Goal: Task Accomplishment & Management: Manage account settings

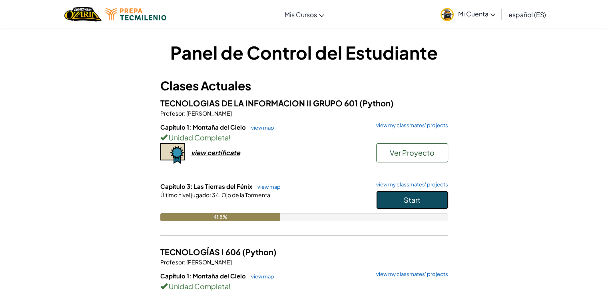
click at [398, 203] on button "Start" at bounding box center [412, 200] width 72 height 18
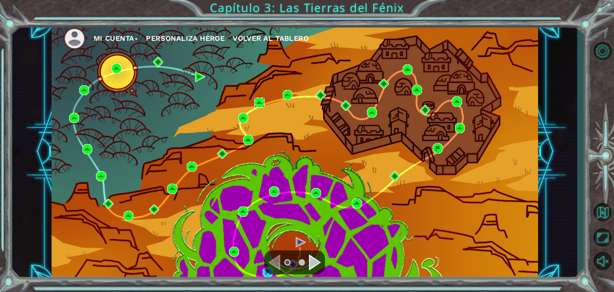
click at [260, 102] on img at bounding box center [259, 103] width 10 height 10
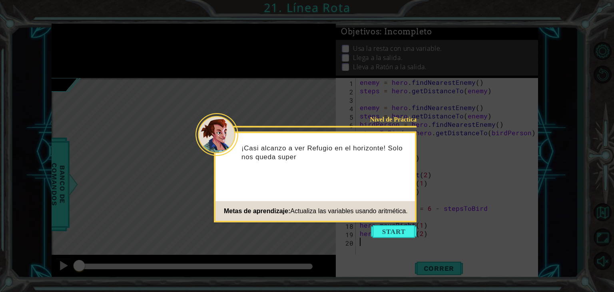
click at [392, 223] on icon at bounding box center [307, 146] width 614 height 292
click at [394, 232] on button "Start" at bounding box center [394, 231] width 46 height 13
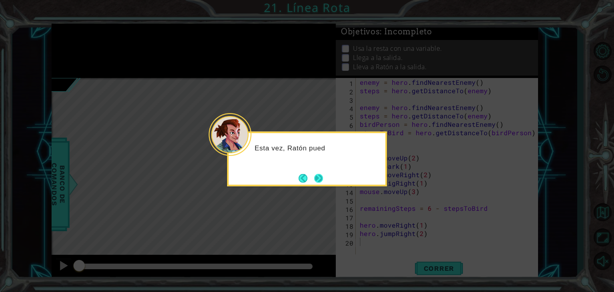
click at [324, 183] on button "Next" at bounding box center [318, 178] width 9 height 9
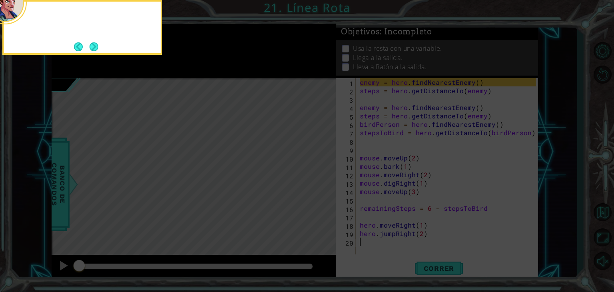
click at [317, 174] on icon at bounding box center [307, 44] width 614 height 496
click at [90, 43] on button "Next" at bounding box center [94, 46] width 9 height 9
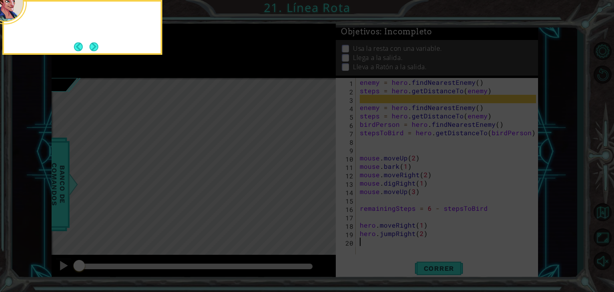
click at [90, 43] on button "Next" at bounding box center [94, 46] width 9 height 9
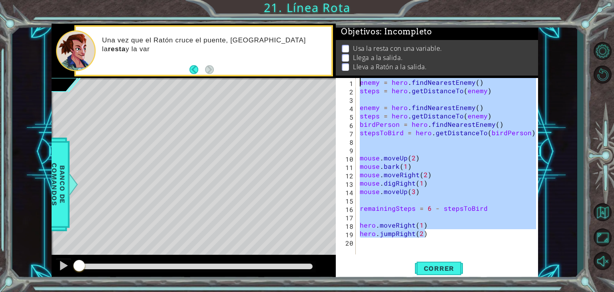
drag, startPoint x: 435, startPoint y: 238, endPoint x: 313, endPoint y: 2, distance: 265.3
click at [313, 2] on div "1 ההההההההההההההההההההההההההההההההההההההההההההההההההההההההההההההההההההההההההההה…" at bounding box center [307, 146] width 614 height 292
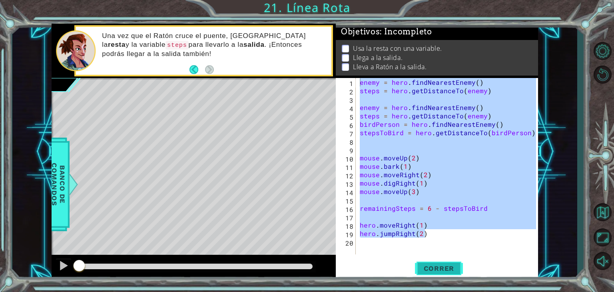
click at [428, 270] on span "Correr" at bounding box center [439, 268] width 47 height 8
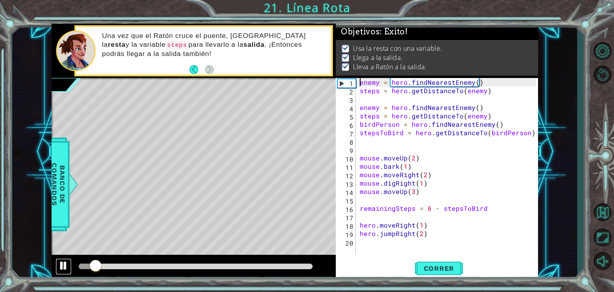
click at [67, 268] on div at bounding box center [63, 265] width 10 height 10
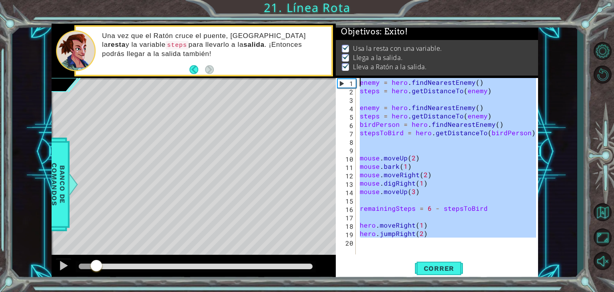
drag, startPoint x: 445, startPoint y: 240, endPoint x: 336, endPoint y: 52, distance: 217.9
click at [336, 52] on div "Objetivos : Éxito! Usa la resta con una variable. Llega a la salida. Lleva a Ra…" at bounding box center [437, 152] width 202 height 257
click at [430, 271] on span "Correr" at bounding box center [439, 268] width 47 height 8
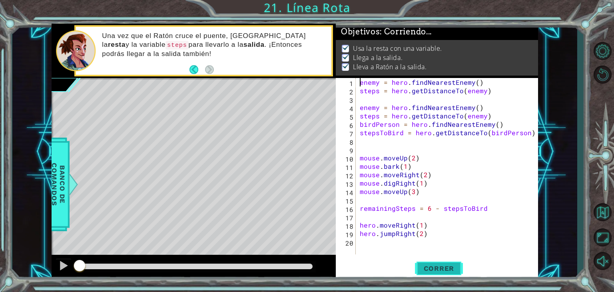
type textarea "enemy = hero.findNearestEnemy()"
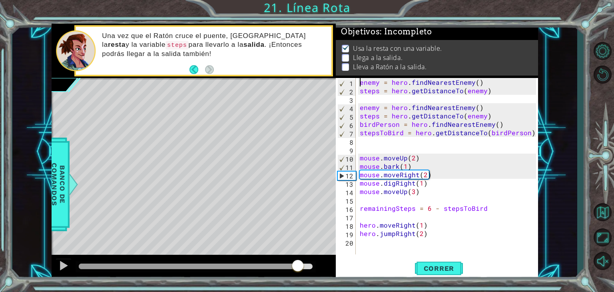
drag, startPoint x: 83, startPoint y: 266, endPoint x: 298, endPoint y: 280, distance: 216.0
click at [298, 280] on div at bounding box center [194, 268] width 284 height 26
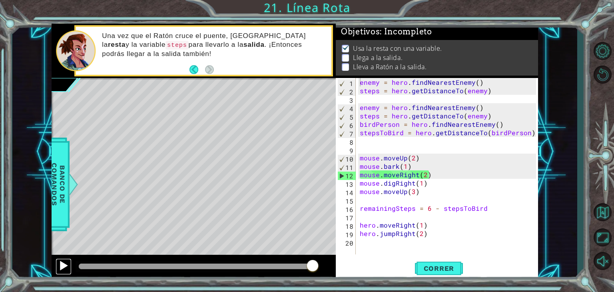
click at [66, 262] on div at bounding box center [63, 265] width 10 height 10
click at [0, 0] on div at bounding box center [0, 0] width 0 height 0
drag, startPoint x: 81, startPoint y: 265, endPoint x: 339, endPoint y: 289, distance: 259.1
click at [339, 289] on div "1 ההההההההההההההההההההההההההההההההההההההההההההההההההההההההההההההההההההההההההההה…" at bounding box center [307, 146] width 614 height 292
click at [596, 73] on button "Reiniciar nivel\a" at bounding box center [602, 74] width 23 height 21
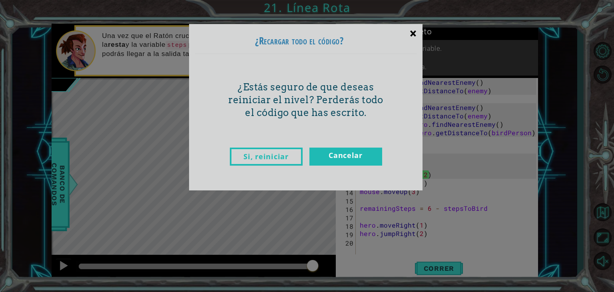
click at [410, 31] on div "×" at bounding box center [413, 33] width 19 height 23
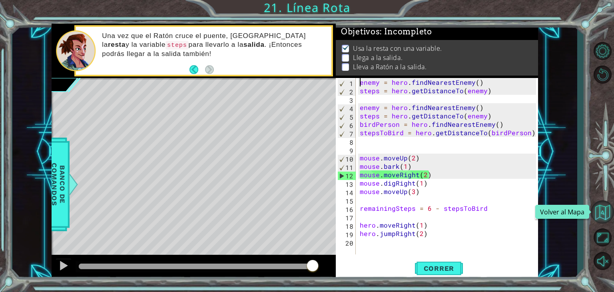
click at [605, 216] on button "Volver al Mapa" at bounding box center [602, 211] width 23 height 23
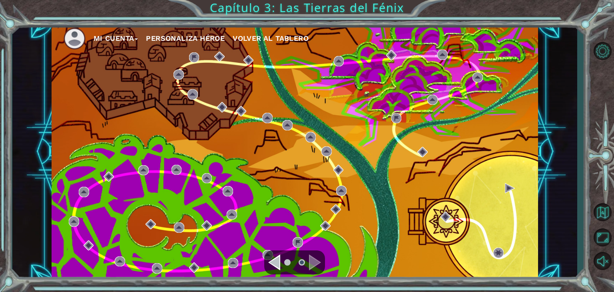
click at [277, 263] on div "Navigate to the previous page" at bounding box center [274, 262] width 12 height 16
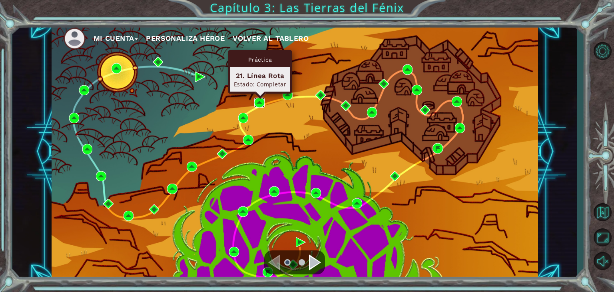
click at [258, 104] on img at bounding box center [259, 103] width 10 height 10
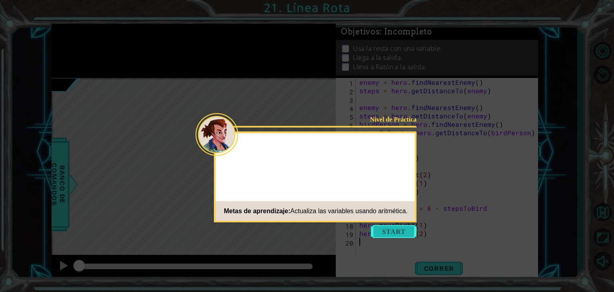
click at [384, 234] on button "Start" at bounding box center [394, 231] width 46 height 13
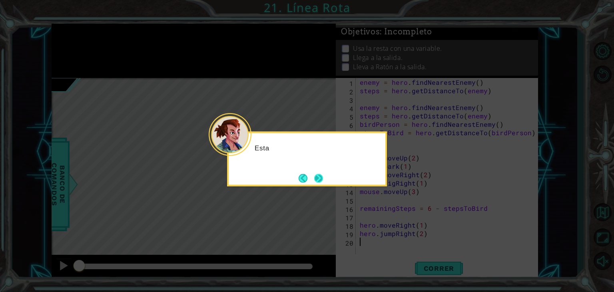
click at [315, 174] on button "Next" at bounding box center [318, 178] width 9 height 9
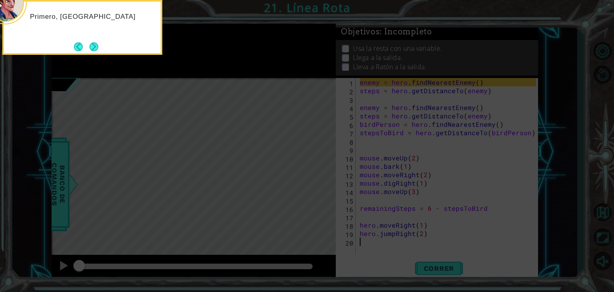
click at [95, 54] on div "Primero, [GEOGRAPHIC_DATA]" at bounding box center [82, 27] width 160 height 55
click at [95, 51] on button "Next" at bounding box center [94, 46] width 9 height 9
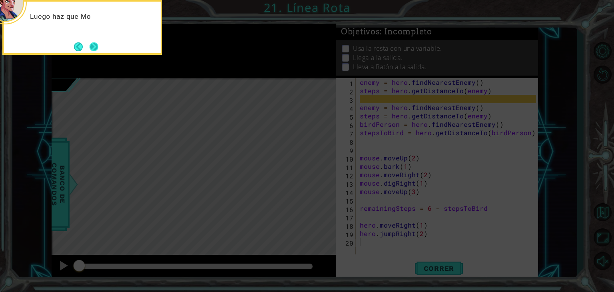
click at [91, 44] on button "Next" at bounding box center [94, 46] width 9 height 9
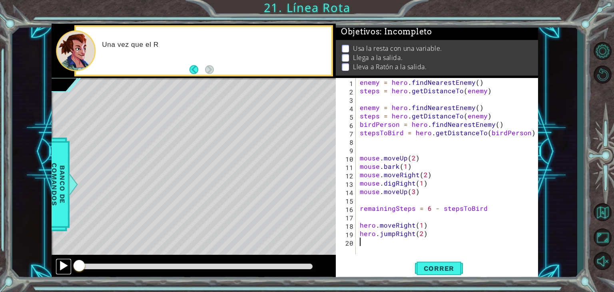
click at [64, 268] on div at bounding box center [63, 265] width 10 height 10
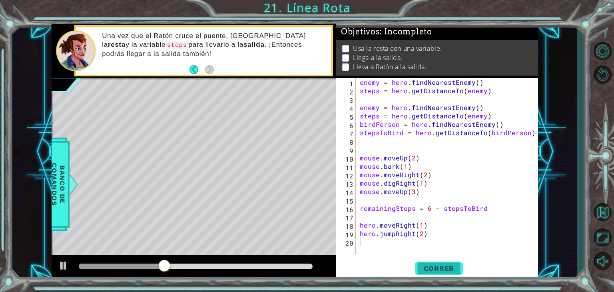
click at [442, 272] on button "Correr" at bounding box center [439, 268] width 48 height 20
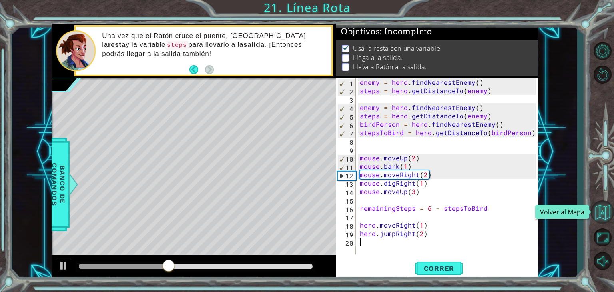
click at [596, 210] on button "Volver al Mapa" at bounding box center [602, 211] width 23 height 23
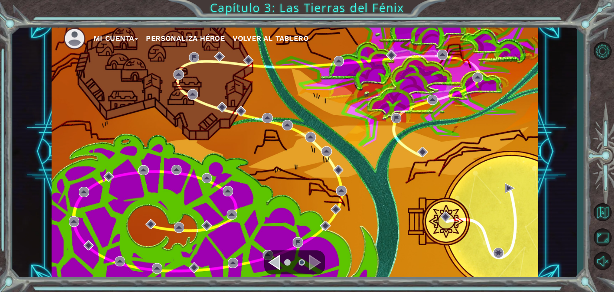
click at [85, 39] on img at bounding box center [75, 39] width 22 height 22
click at [119, 40] on button "Mi Cuenta" at bounding box center [116, 38] width 45 height 12
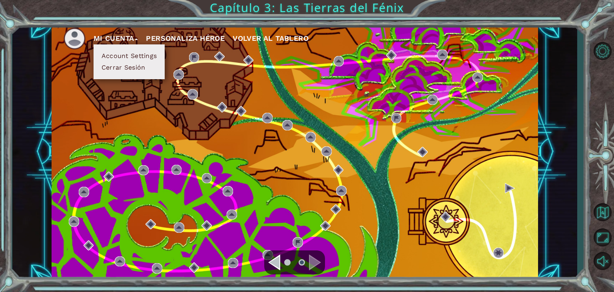
click at [116, 55] on button "Account Settings" at bounding box center [129, 56] width 60 height 9
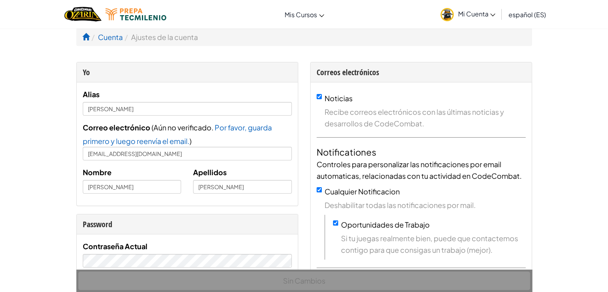
click at [462, 2] on link "Mi Cuenta" at bounding box center [468, 14] width 63 height 25
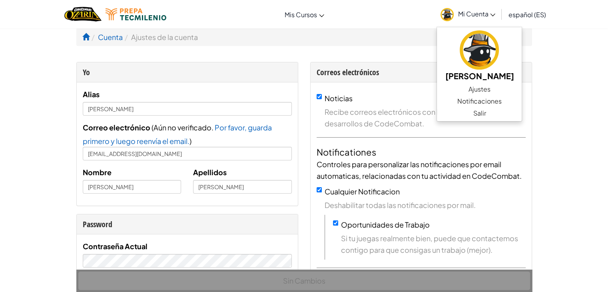
click at [462, 2] on link "Mi Cuenta" at bounding box center [468, 14] width 63 height 25
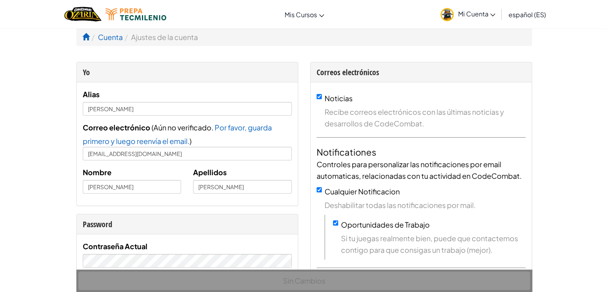
click at [462, 2] on link "Mi Cuenta" at bounding box center [468, 14] width 63 height 25
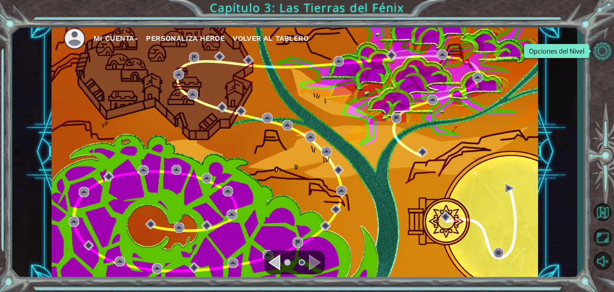
click at [603, 57] on button "Opciones del Nivel" at bounding box center [602, 50] width 23 height 21
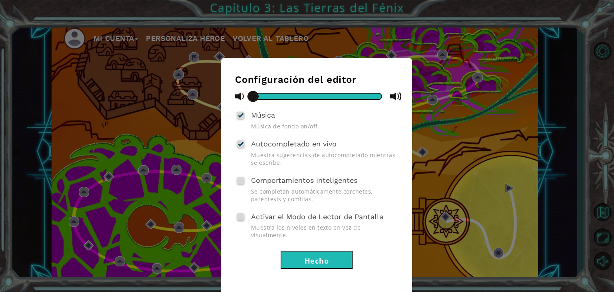
click at [337, 240] on div "Configuración del editor Música Música de fondo on/off. Autocompletado en vivo …" at bounding box center [316, 171] width 163 height 195
click at [336, 253] on button "Hecho" at bounding box center [317, 260] width 72 height 18
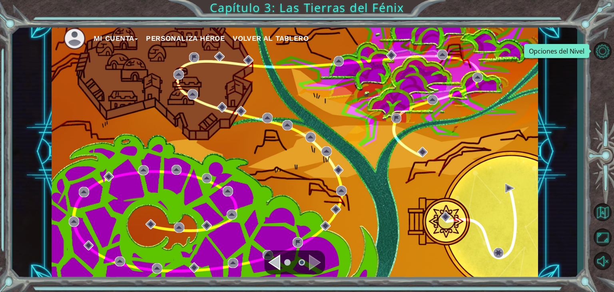
click at [587, 210] on div "Mi Cuenta Personaliza Héroe Volver al Tablero Capítulo 3: Las Tierras del Fénix" at bounding box center [307, 146] width 614 height 292
click at [590, 210] on div "Mi Cuenta Personaliza Héroe Volver al Tablero Capítulo 3: Las Tierras del Fénix" at bounding box center [307, 146] width 614 height 292
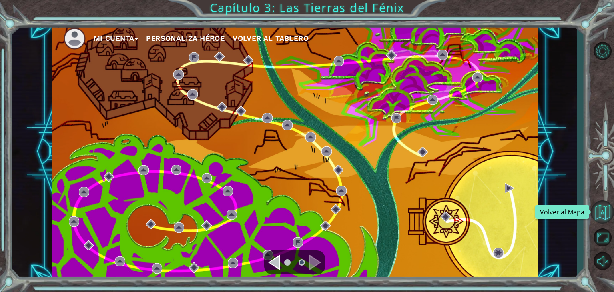
click at [603, 210] on button "Volver al Mapa" at bounding box center [602, 211] width 23 height 23
click at [95, 24] on nav "Mi Cuenta Personaliza Héroe Volver al Tablero" at bounding box center [295, 37] width 487 height 26
click at [100, 28] on ul "Mi Cuenta Personaliza Héroe Volver al Tablero" at bounding box center [301, 39] width 475 height 22
click at [108, 36] on button "Mi Cuenta" at bounding box center [116, 38] width 45 height 12
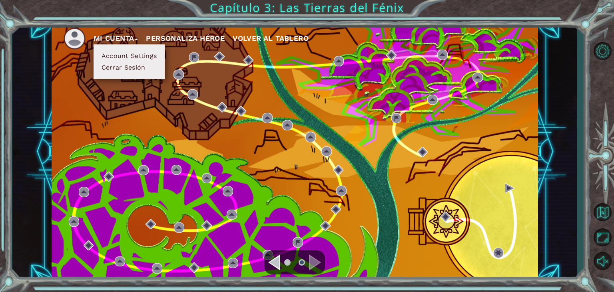
click at [123, 66] on button "Cerrar Sesión" at bounding box center [123, 67] width 49 height 9
